Goal: Information Seeking & Learning: Learn about a topic

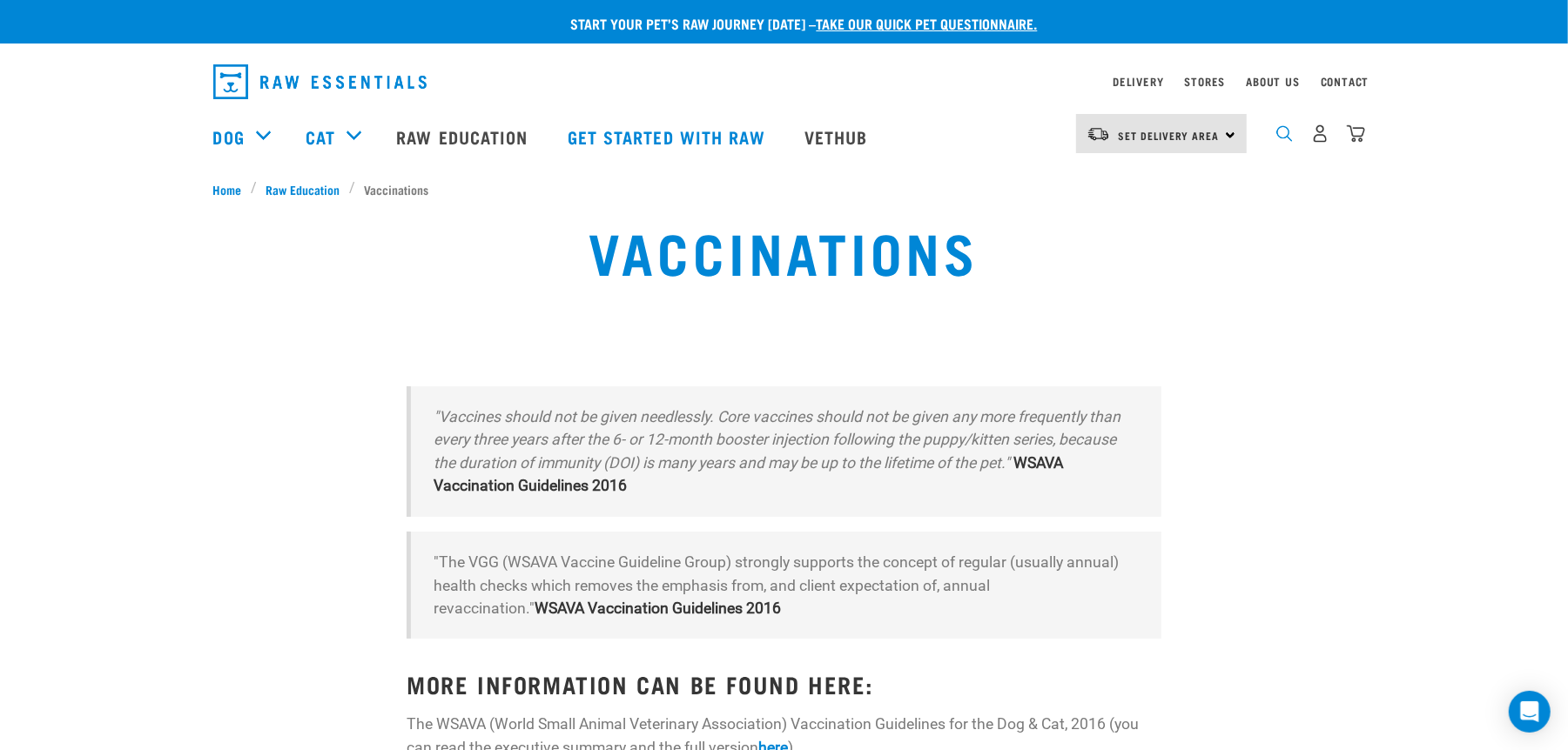
click at [1279, 136] on img "dropdown navigation" at bounding box center [1284, 134] width 16 height 16
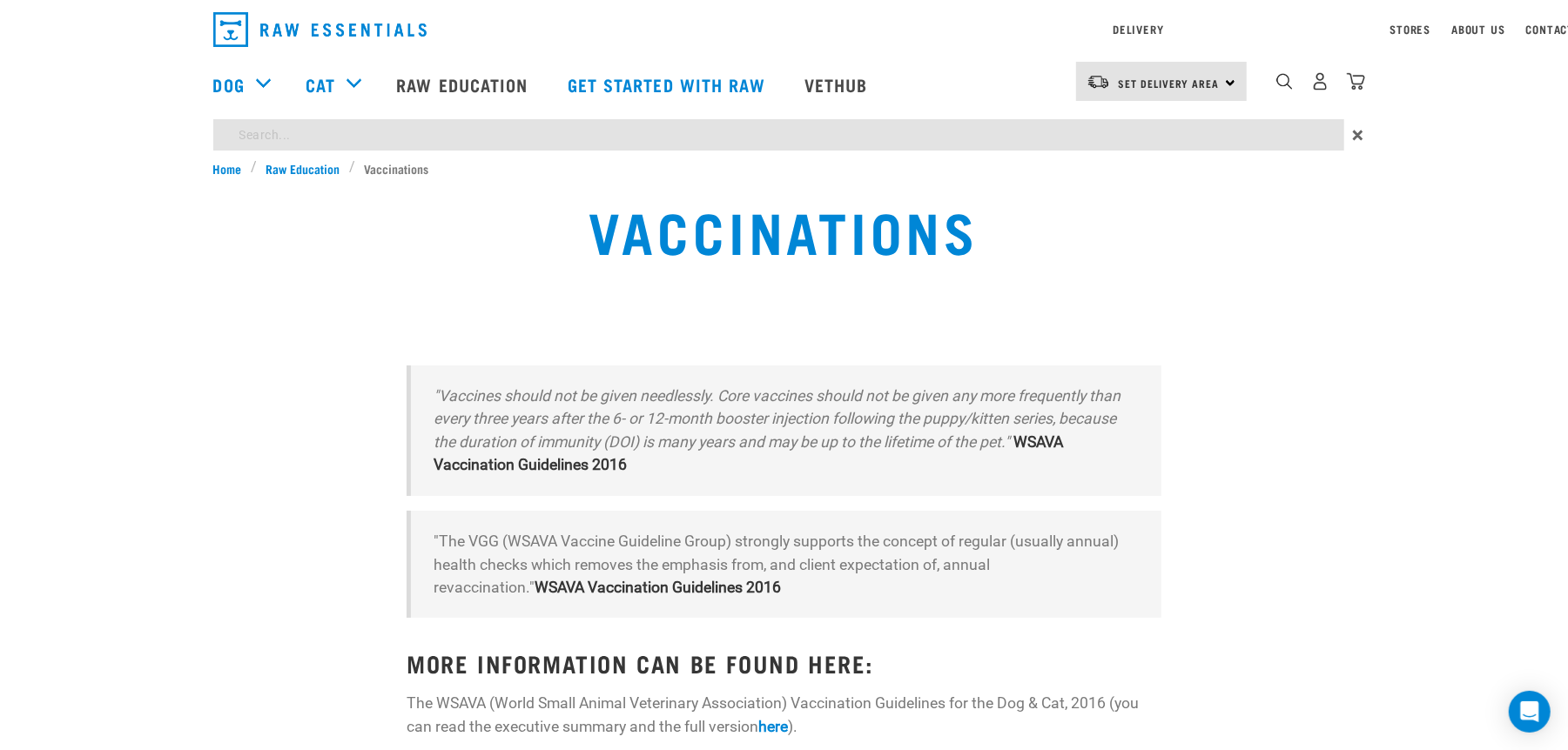
click at [237, 188] on div "Start your pet’s raw journey [DATE] – take our quick pet questionnaire. Deliver…" at bounding box center [784, 516] width 1568 height 1033
type input "flea"
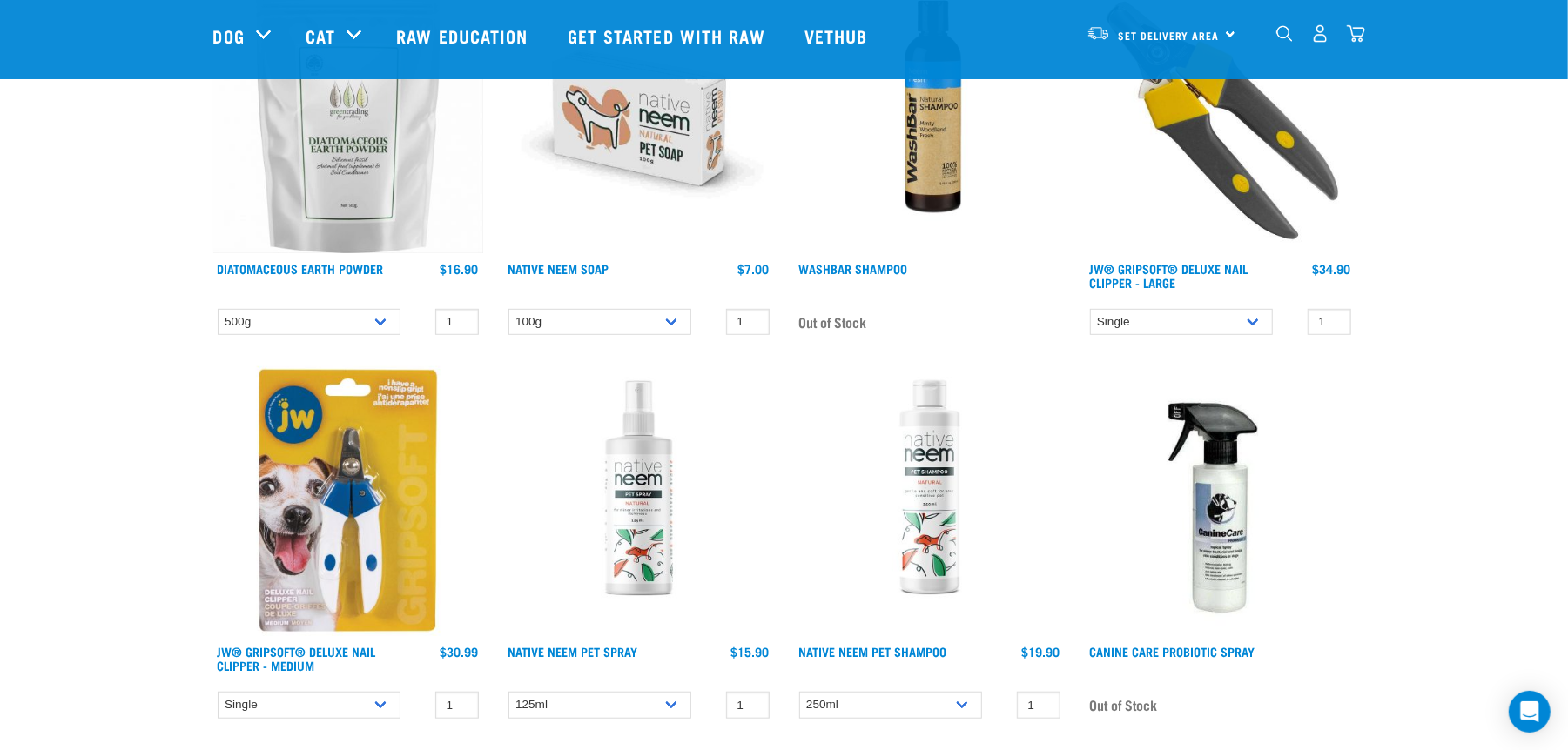
scroll to position [1160, 0]
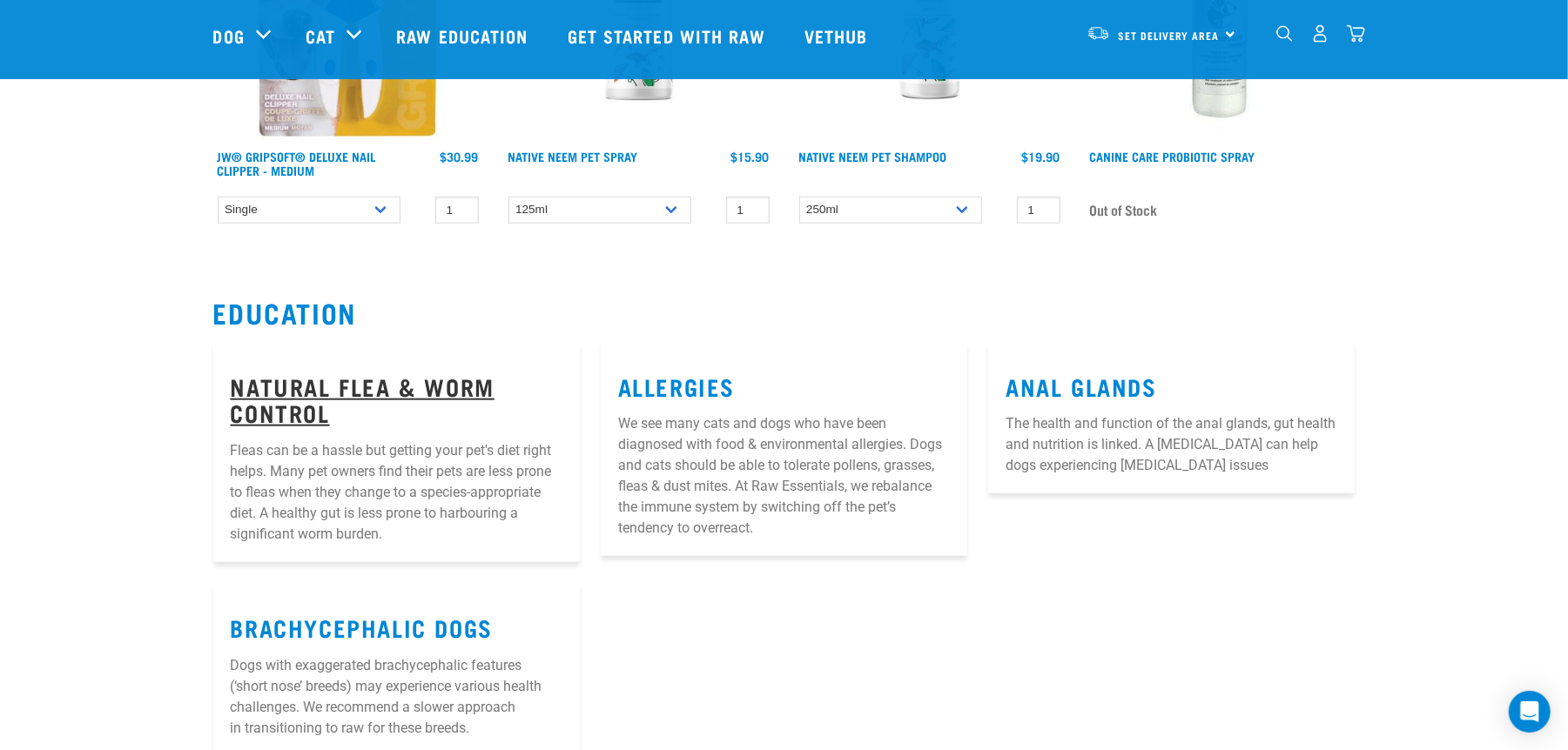
click at [321, 381] on link "Natural Flea & Worm Control" at bounding box center [362, 400] width 263 height 40
